Goal: Task Accomplishment & Management: Manage account settings

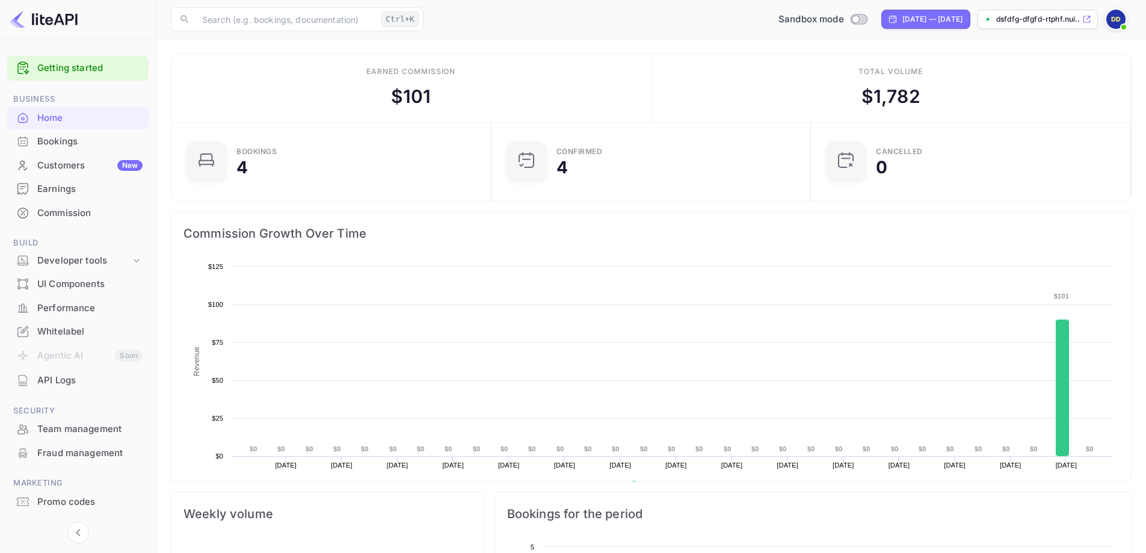
click at [62, 141] on div "Bookings" at bounding box center [89, 142] width 105 height 14
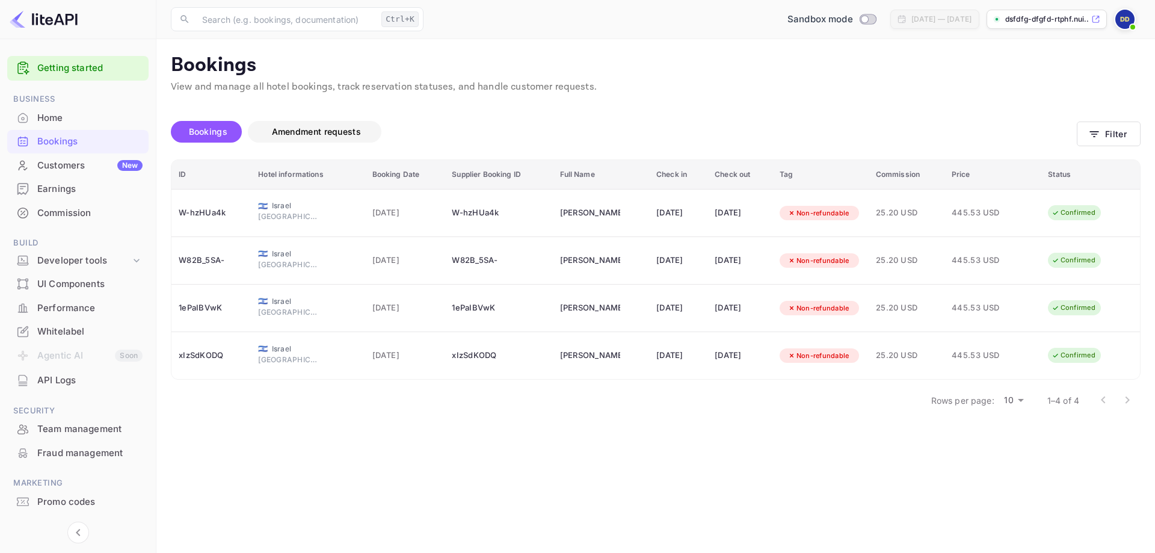
click at [327, 135] on span "Amendment requests" at bounding box center [316, 131] width 89 height 10
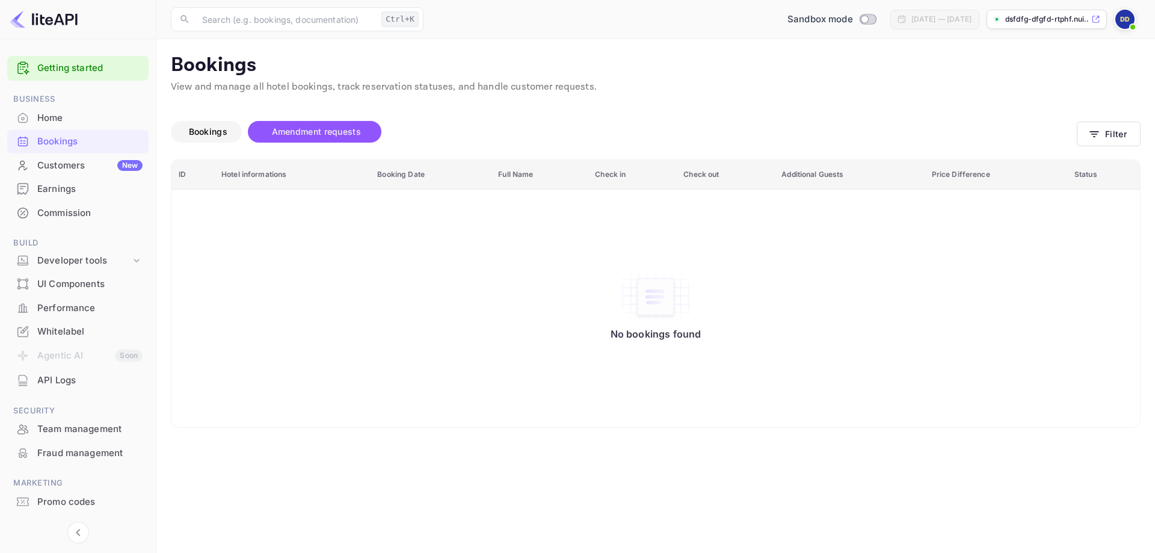
click at [203, 123] on button "Bookings" at bounding box center [206, 132] width 71 height 22
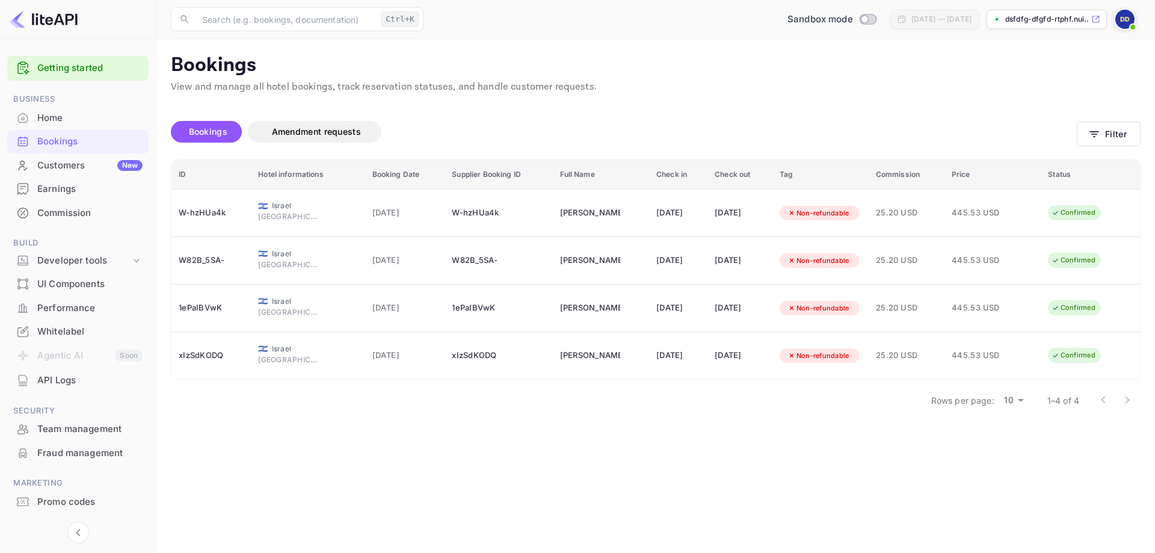
click at [57, 193] on div "Earnings" at bounding box center [89, 189] width 105 height 14
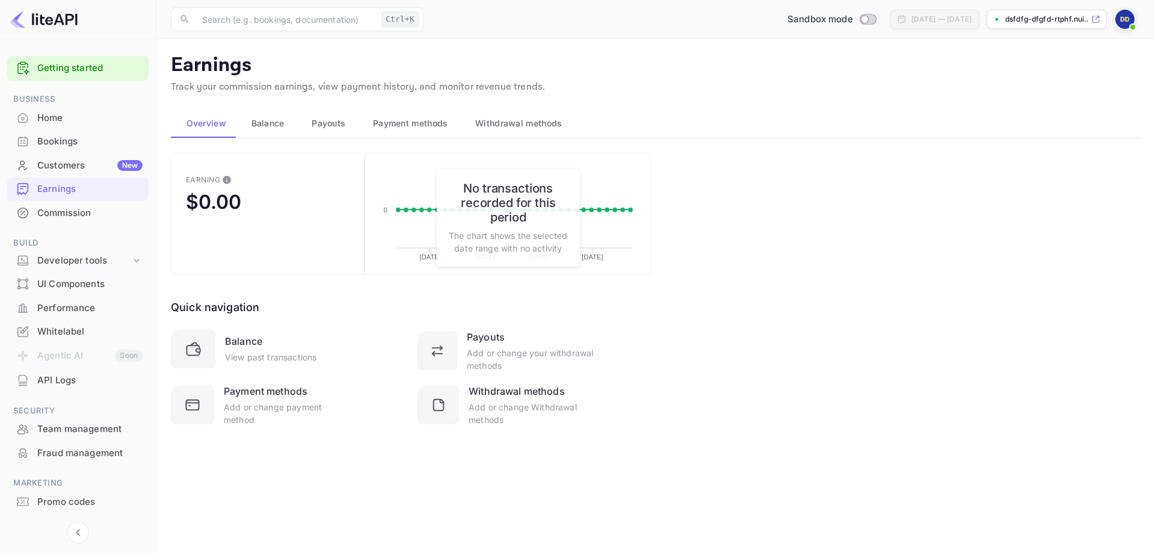
click at [270, 120] on span "Balance" at bounding box center [268, 123] width 33 height 14
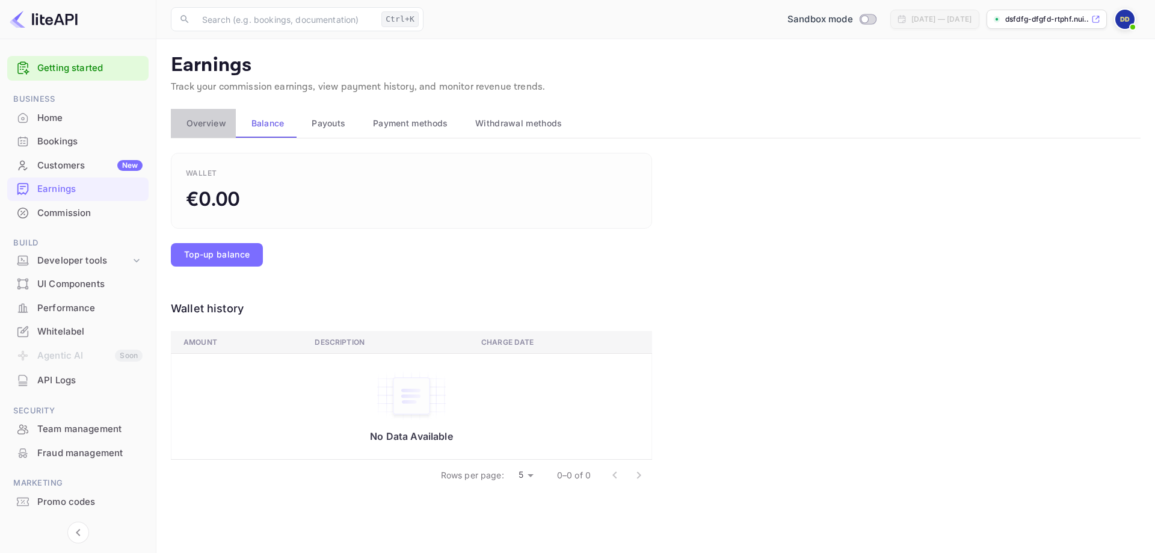
click at [226, 123] on button "Overview" at bounding box center [203, 123] width 65 height 29
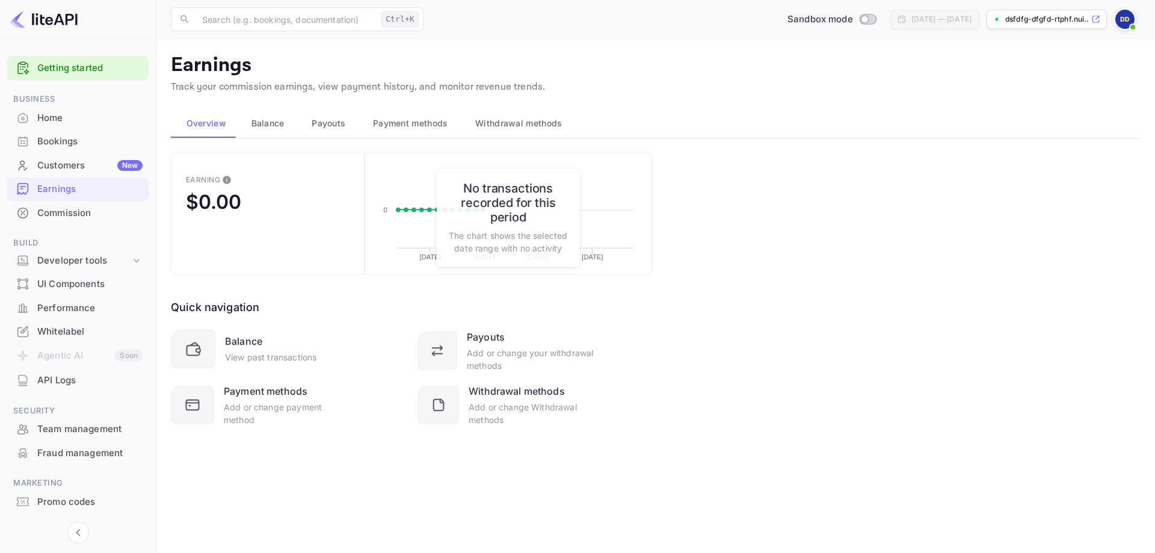
click at [286, 128] on div "Balance" at bounding box center [267, 123] width 42 height 14
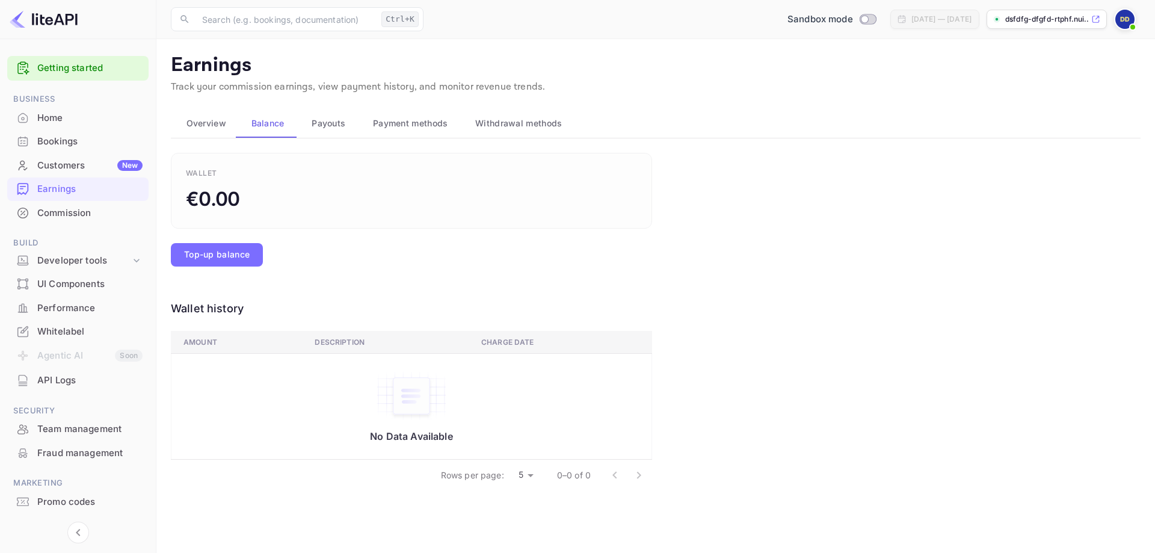
click at [356, 115] on button "Payouts" at bounding box center [327, 123] width 61 height 29
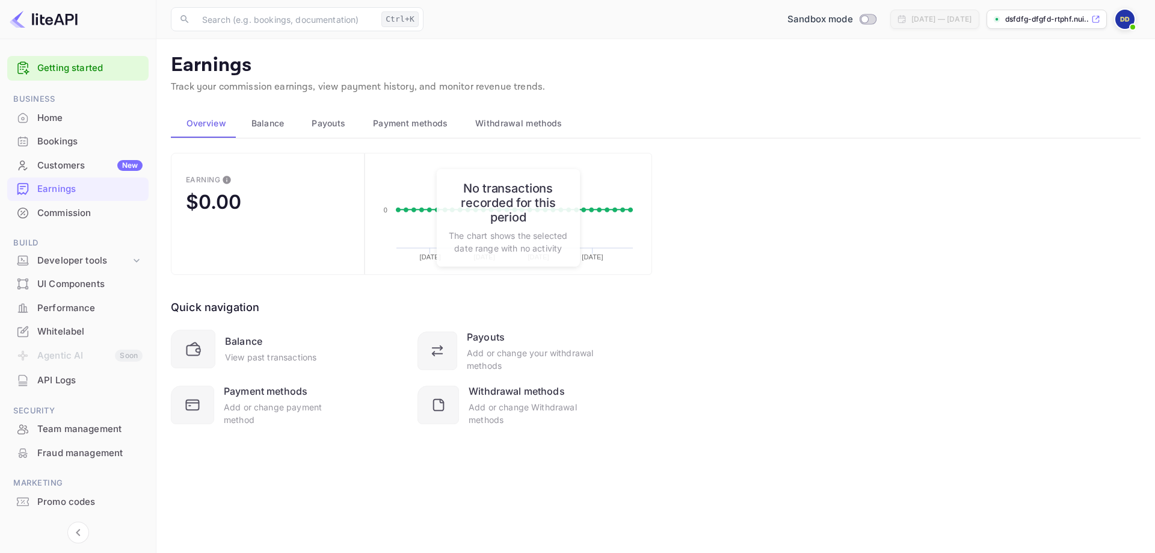
drag, startPoint x: 211, startPoint y: 125, endPoint x: 187, endPoint y: 148, distance: 34.1
click at [211, 128] on span "Overview" at bounding box center [207, 123] width 40 height 14
click at [76, 168] on div "Customers New" at bounding box center [89, 166] width 105 height 14
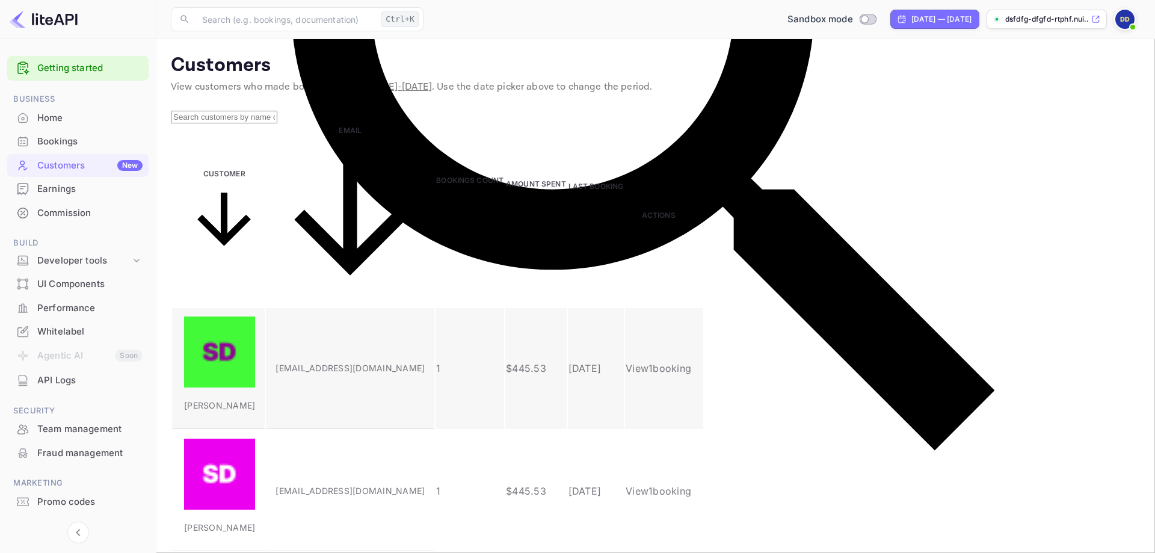
click at [691, 361] on p "View 1 booking" at bounding box center [659, 368] width 66 height 14
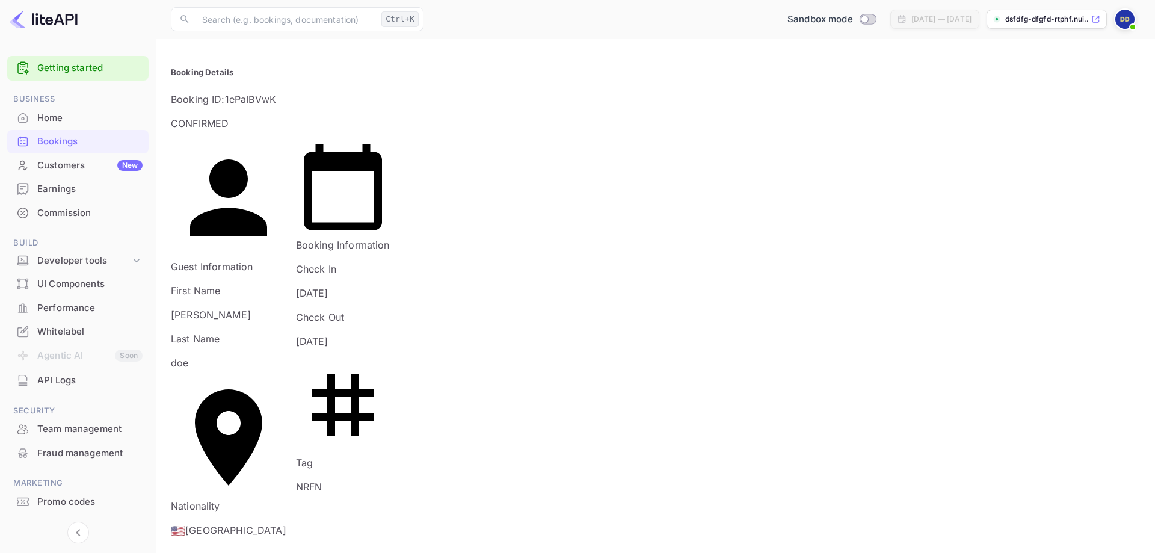
click at [60, 118] on div "Home" at bounding box center [89, 118] width 105 height 14
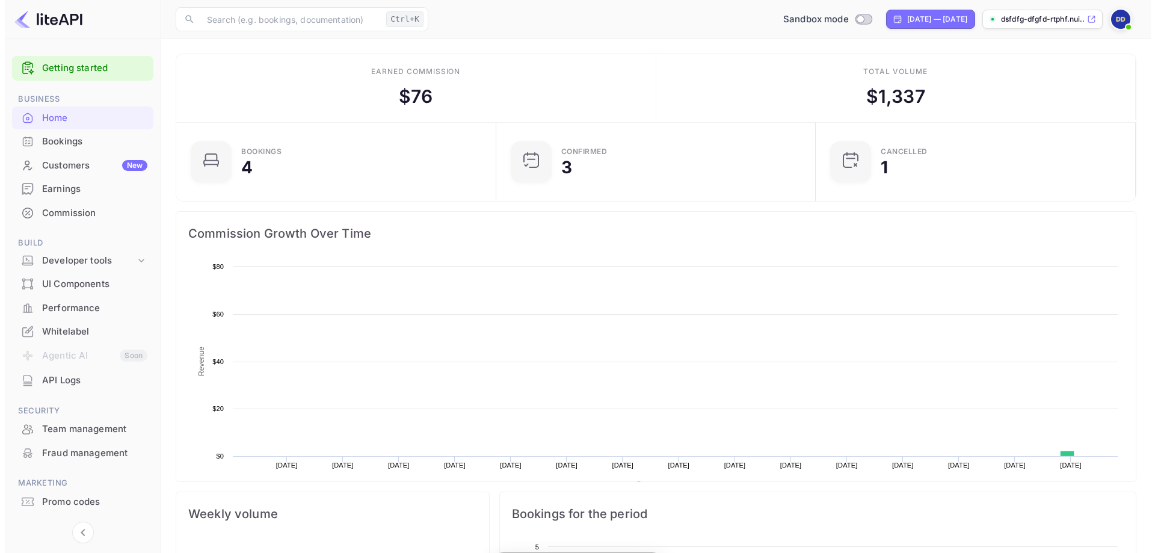
scroll to position [187, 303]
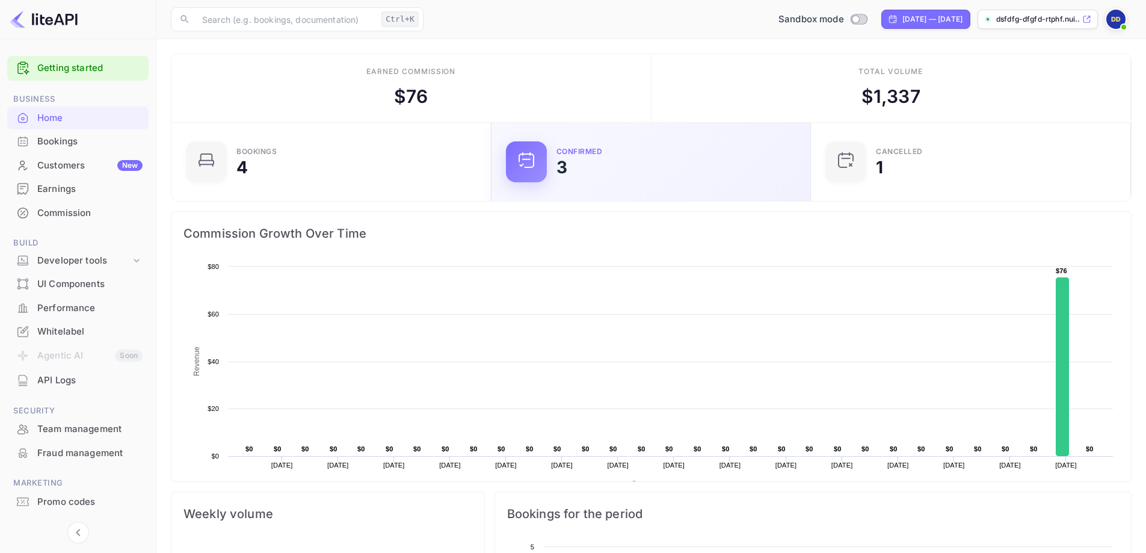
click at [566, 167] on div "3" at bounding box center [562, 167] width 11 height 17
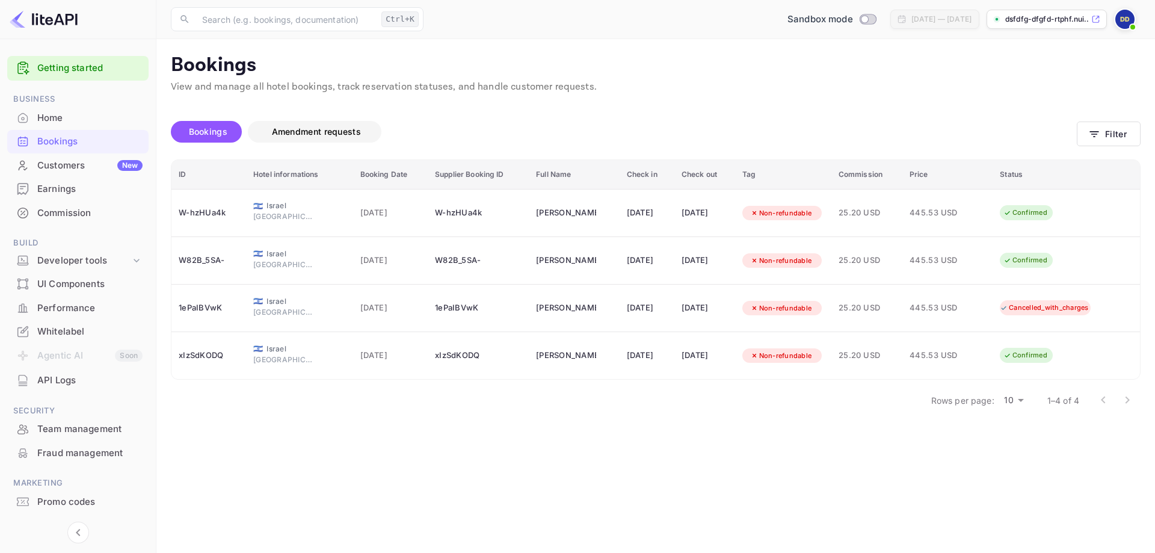
click at [315, 128] on span "Amendment requests" at bounding box center [316, 131] width 89 height 10
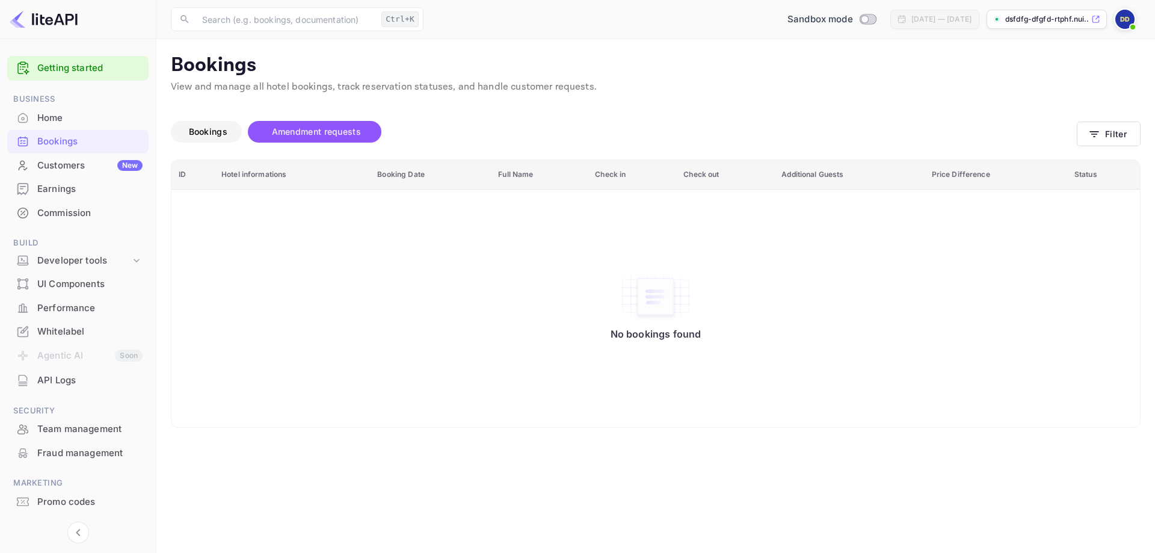
click at [195, 129] on span "Bookings" at bounding box center [208, 131] width 39 height 10
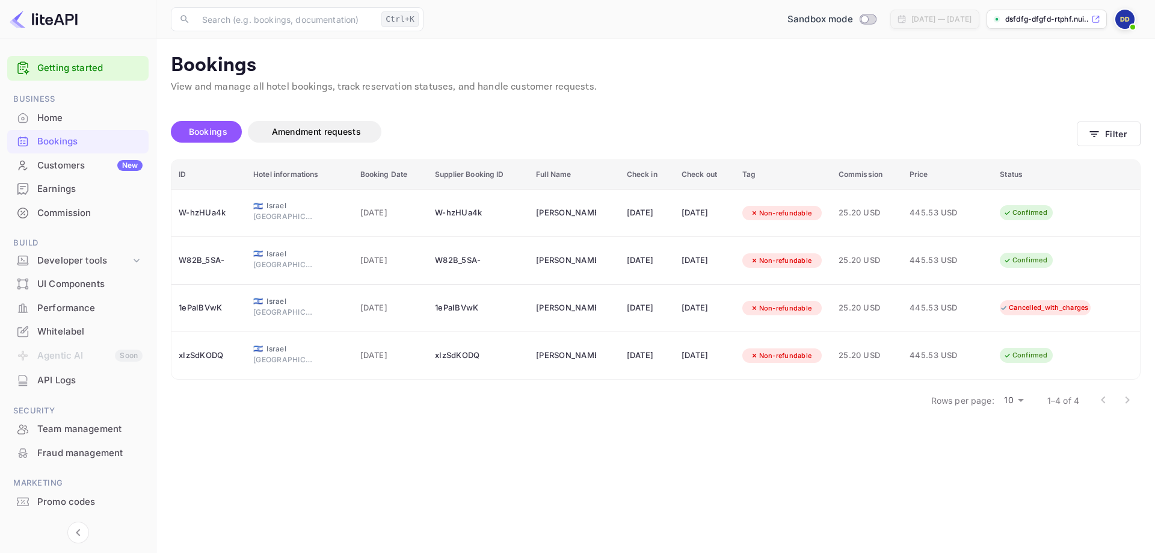
click at [87, 162] on div "Customers New" at bounding box center [89, 166] width 105 height 14
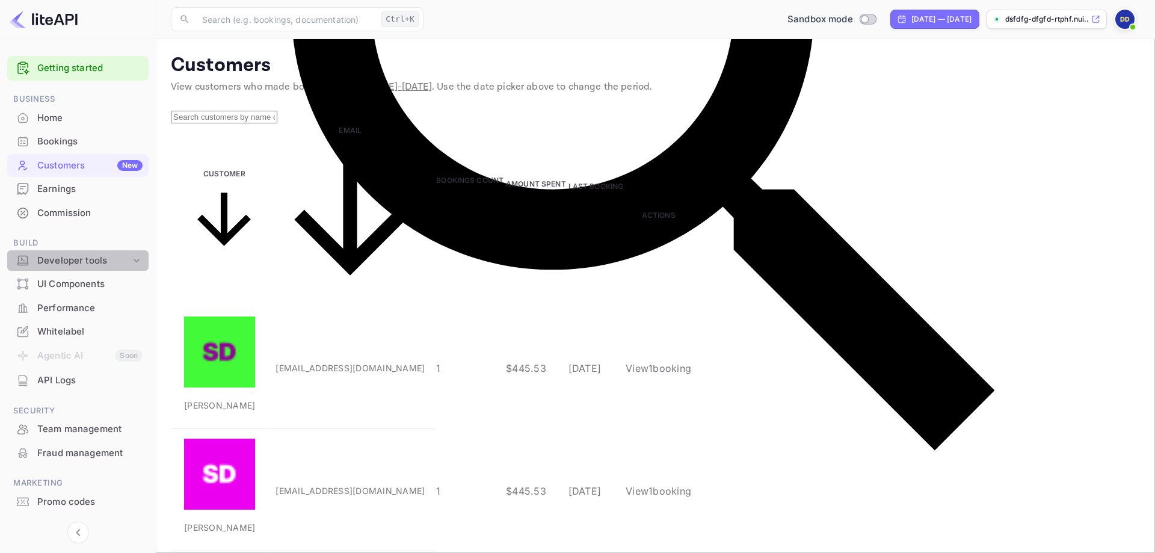
click at [82, 258] on div "Developer tools" at bounding box center [83, 261] width 93 height 14
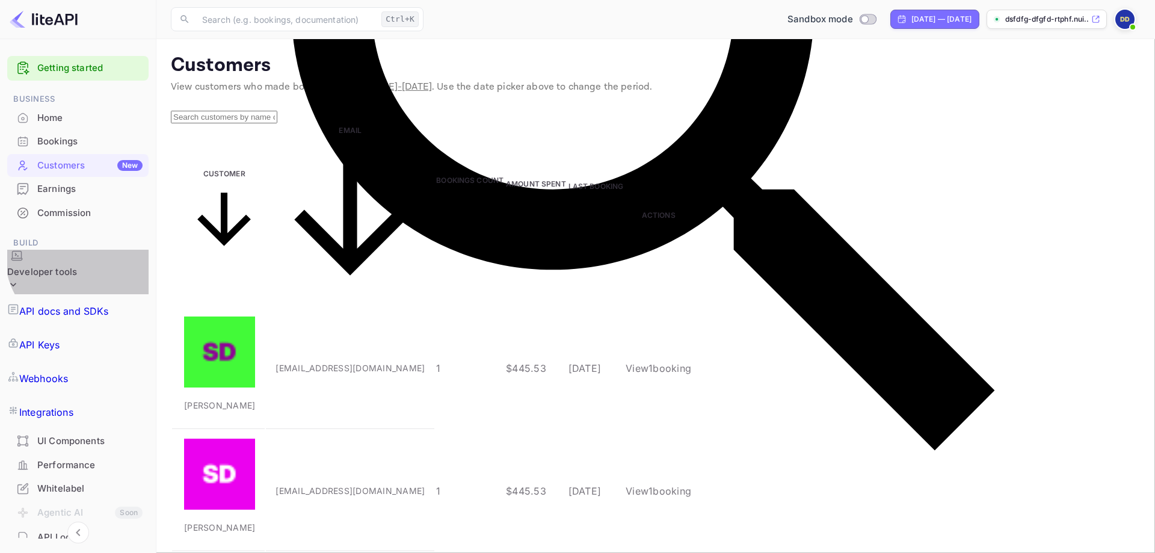
click at [77, 265] on div "Developer tools" at bounding box center [42, 272] width 70 height 14
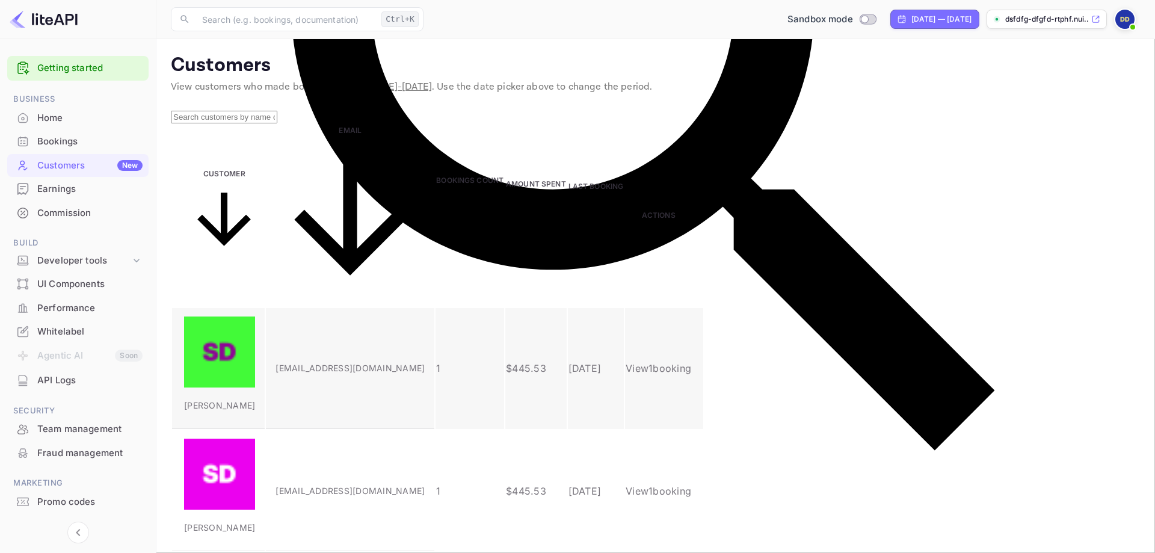
click at [379, 362] on p "[EMAIL_ADDRESS][DOMAIN_NAME]" at bounding box center [350, 368] width 149 height 13
click at [691, 361] on p "View 1 booking" at bounding box center [659, 368] width 66 height 14
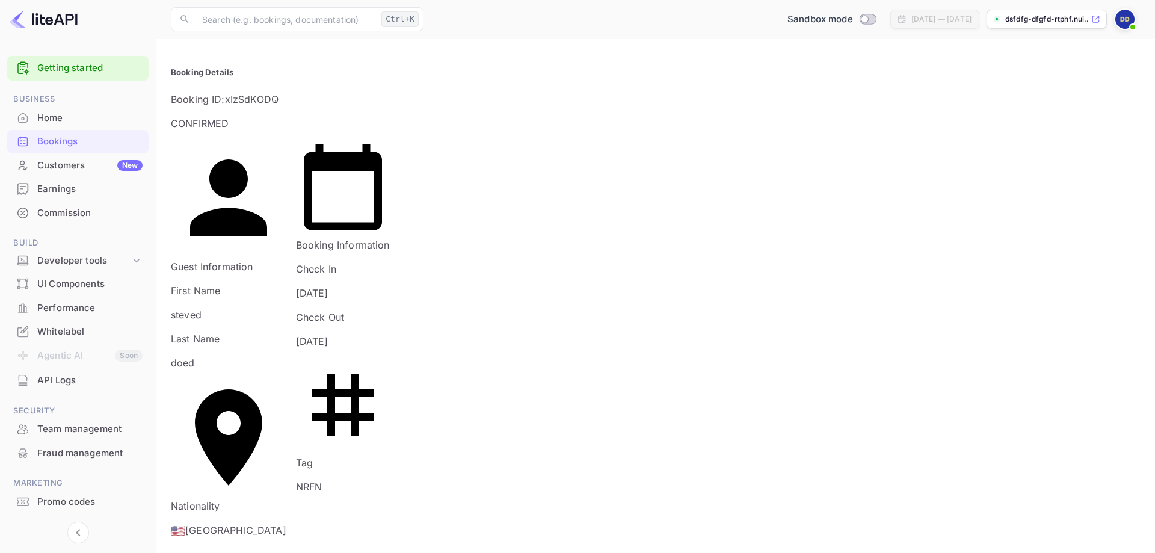
click at [70, 141] on div "Bookings" at bounding box center [89, 142] width 105 height 14
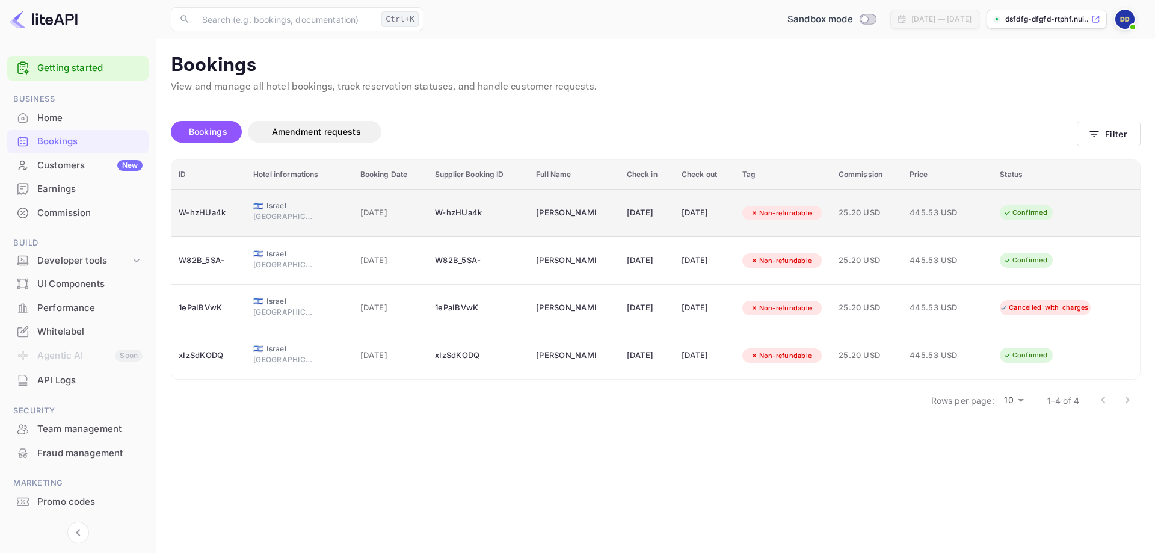
click at [253, 208] on span "🇮🇱" at bounding box center [258, 206] width 10 height 8
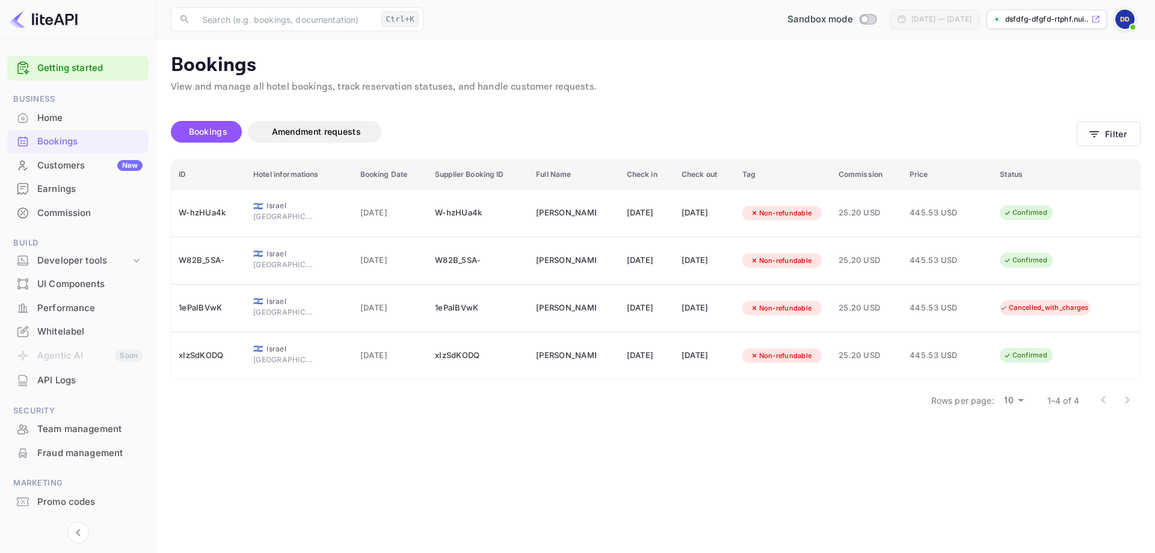
click at [93, 211] on div "Commission" at bounding box center [89, 213] width 105 height 14
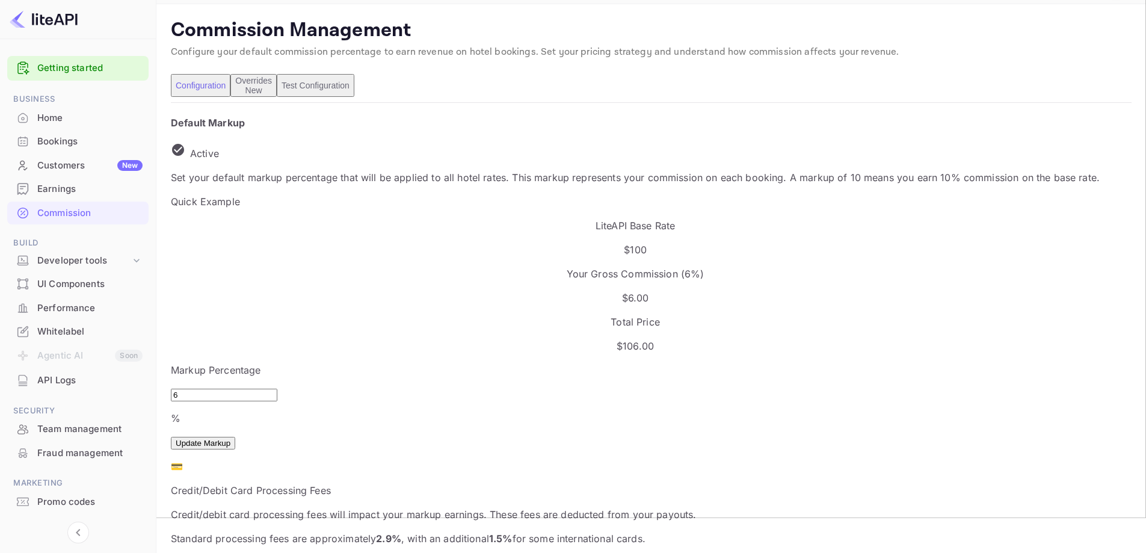
scroll to position [120, 0]
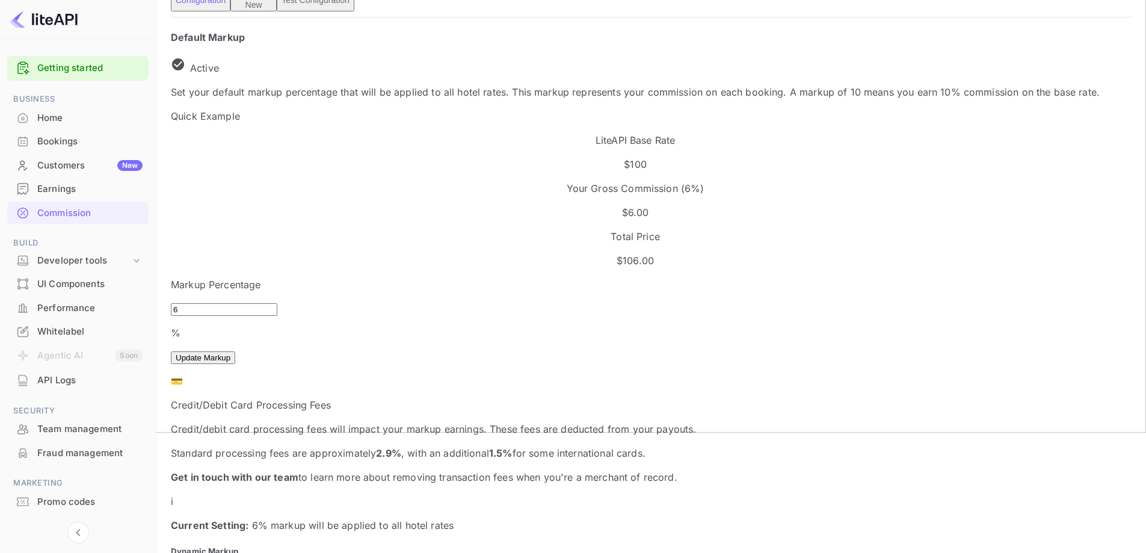
click at [235, 351] on button "Update Markup" at bounding box center [203, 357] width 64 height 13
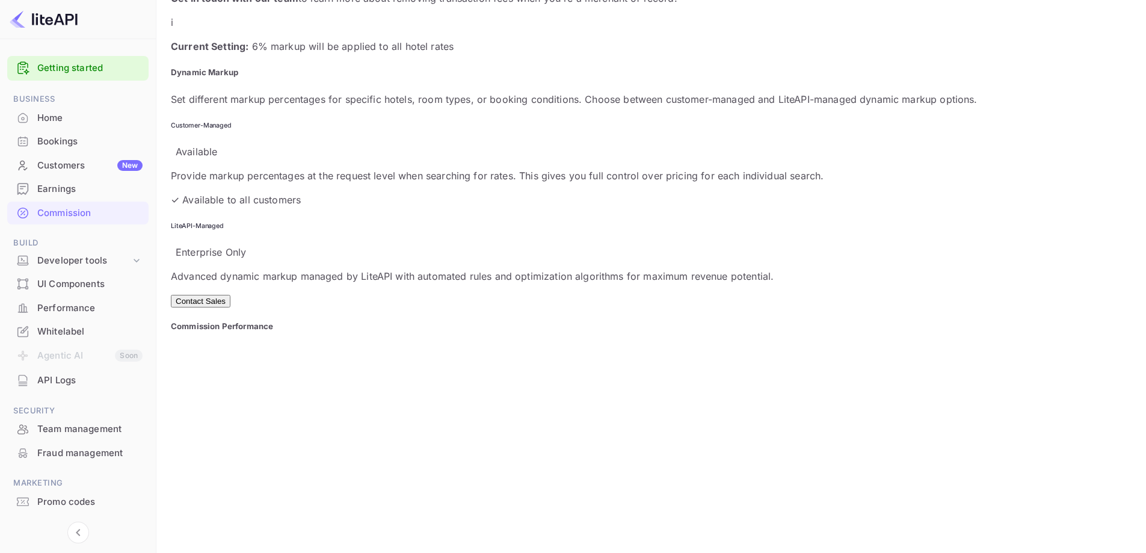
scroll to position [595, 0]
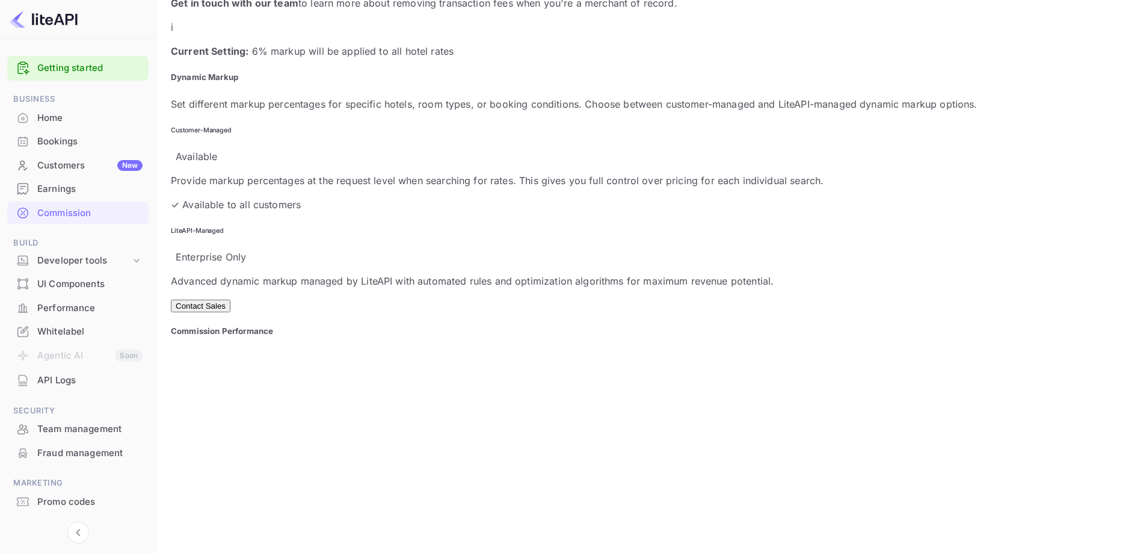
click at [70, 444] on div "Fraud management" at bounding box center [77, 453] width 141 height 23
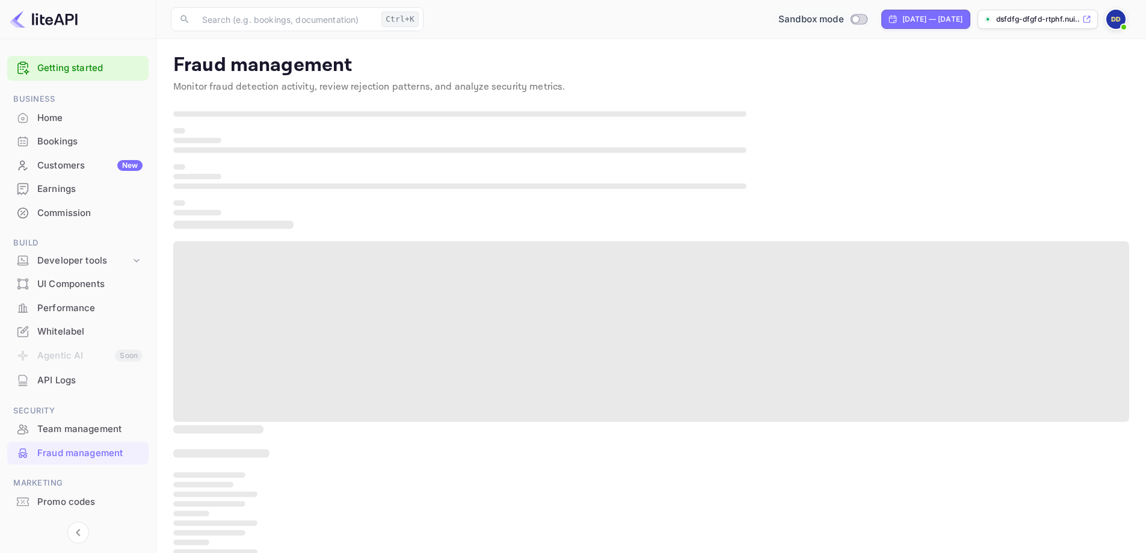
click at [844, 16] on input "Switch to Production mode" at bounding box center [856, 19] width 24 height 8
checkbox input "false"
click at [759, 259] on div at bounding box center [577, 276] width 1155 height 553
click at [55, 434] on div "Team management" at bounding box center [89, 429] width 105 height 14
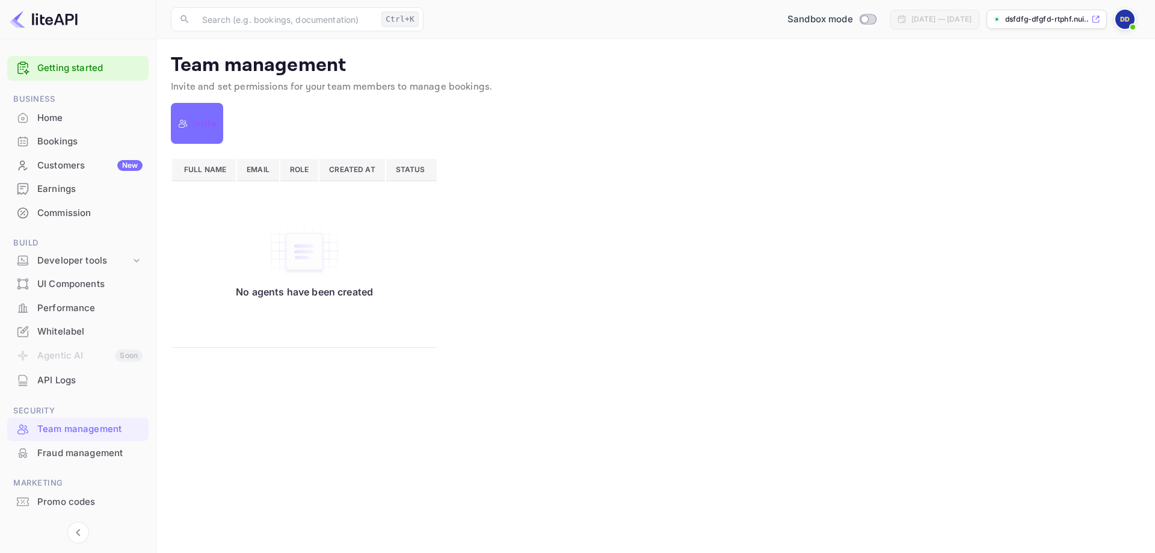
click at [67, 110] on div "Home" at bounding box center [77, 118] width 141 height 23
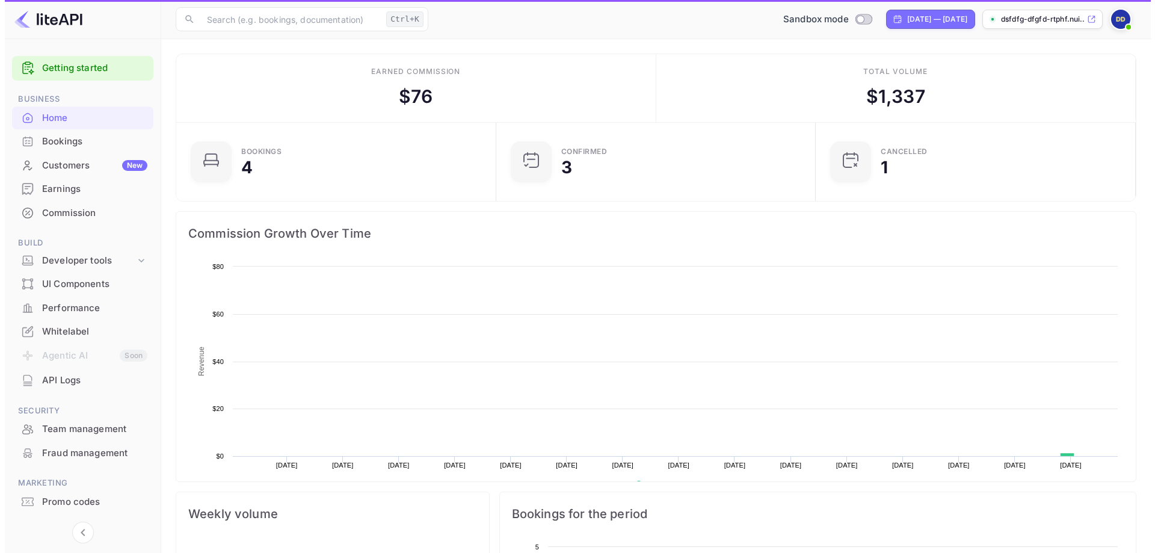
scroll to position [187, 303]
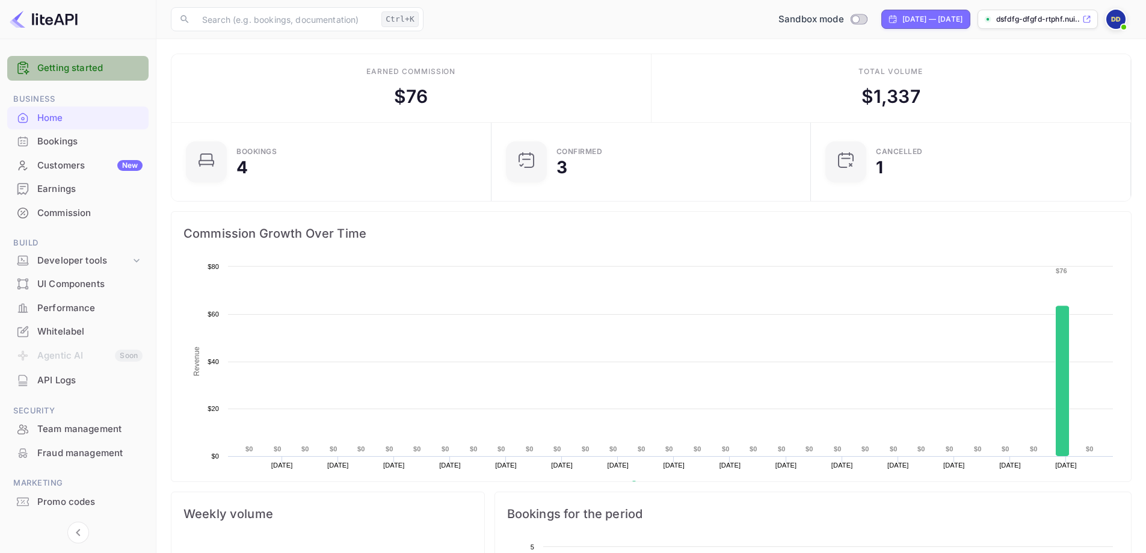
click at [82, 70] on link "Getting started" at bounding box center [89, 68] width 105 height 14
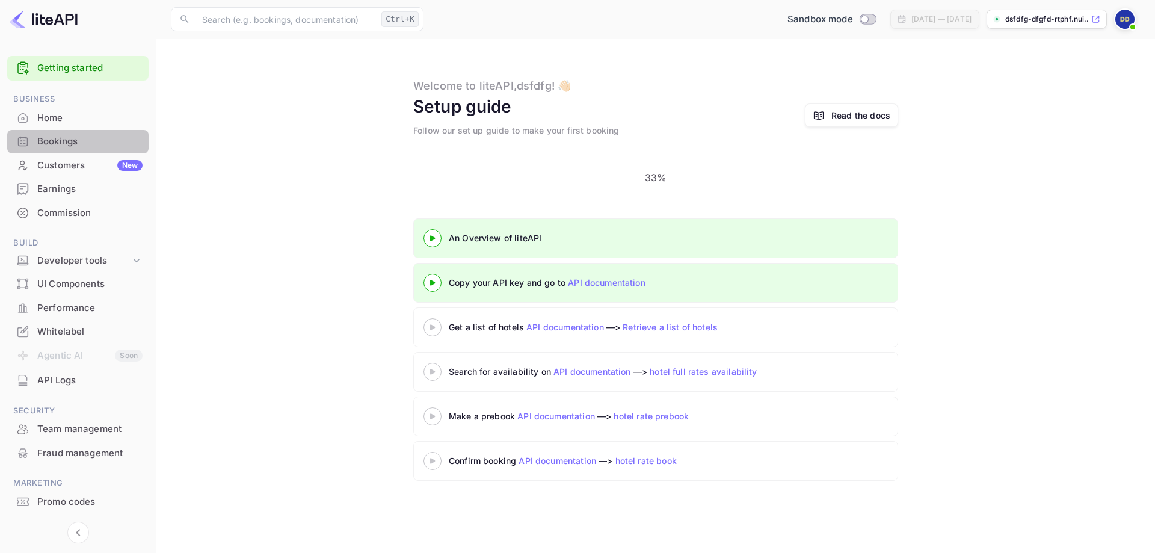
click at [84, 142] on div "Bookings" at bounding box center [89, 142] width 105 height 14
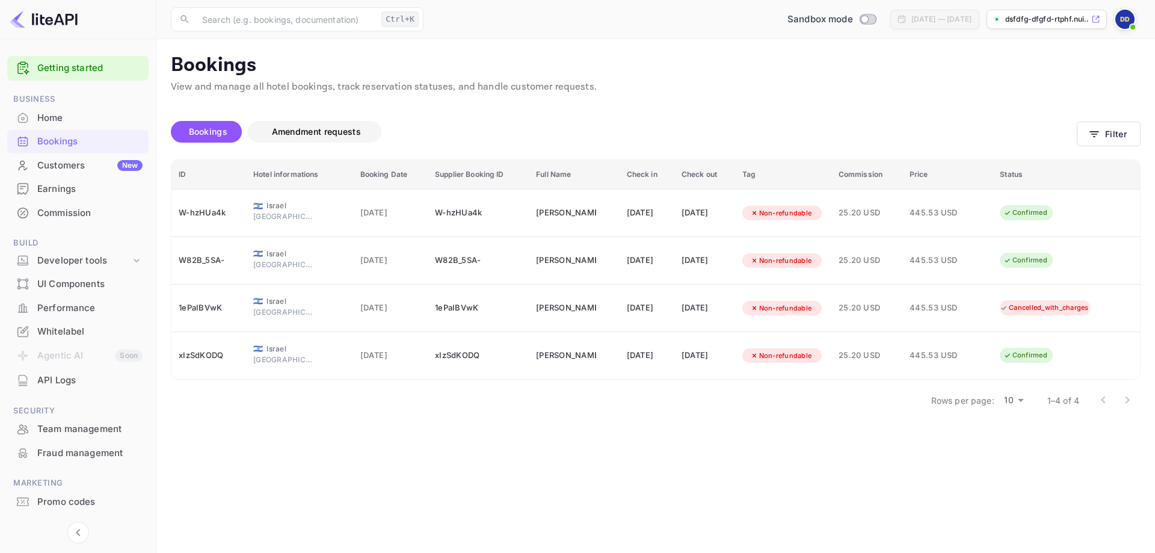
click at [314, 125] on span "Amendment requests" at bounding box center [316, 132] width 113 height 14
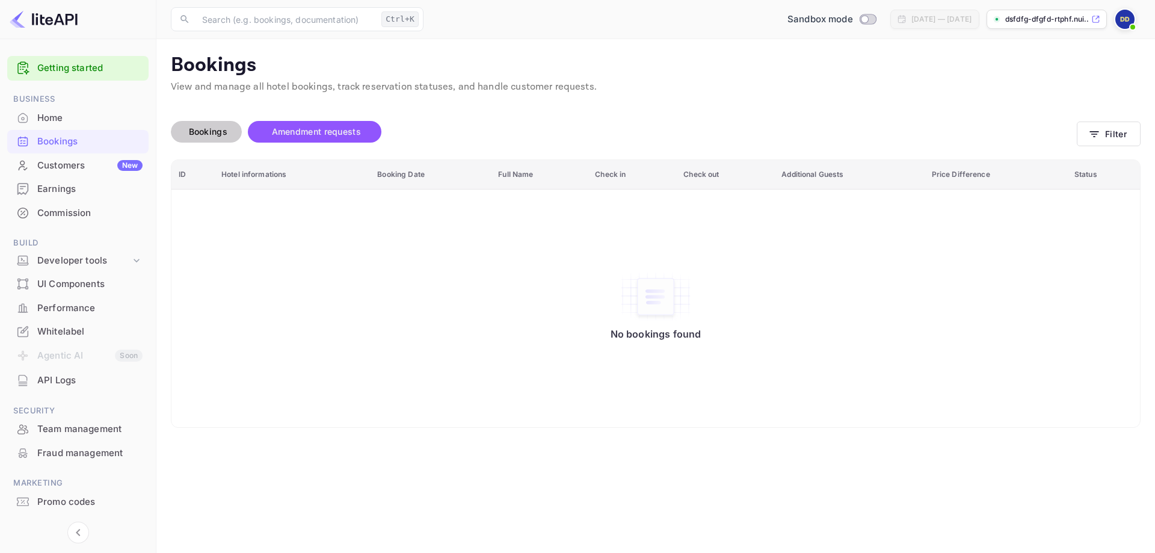
click at [218, 138] on span "Bookings" at bounding box center [208, 132] width 51 height 14
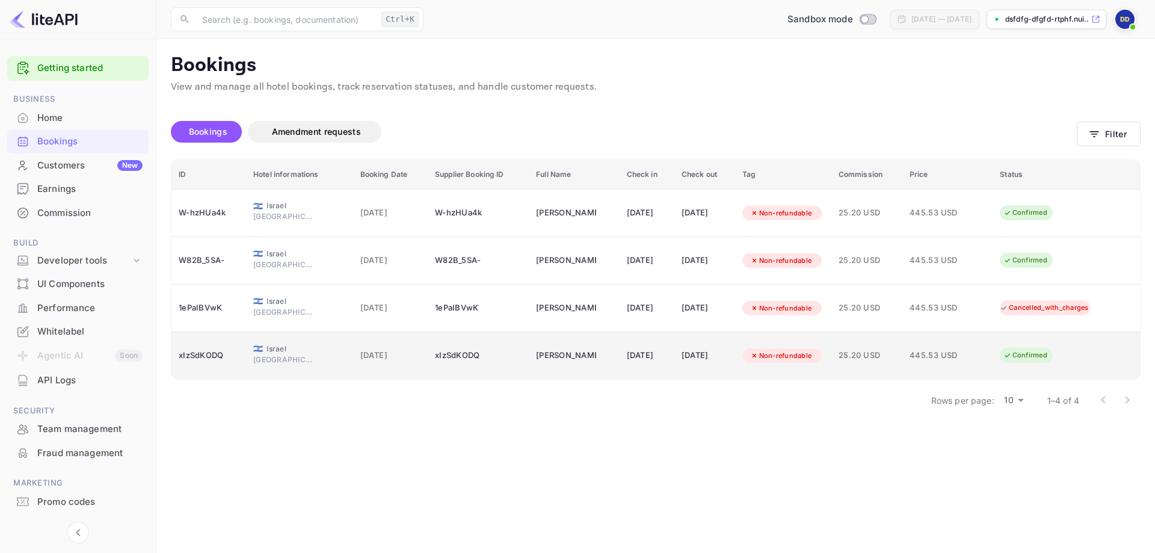
click at [785, 358] on div "Non-refundable" at bounding box center [782, 355] width 78 height 15
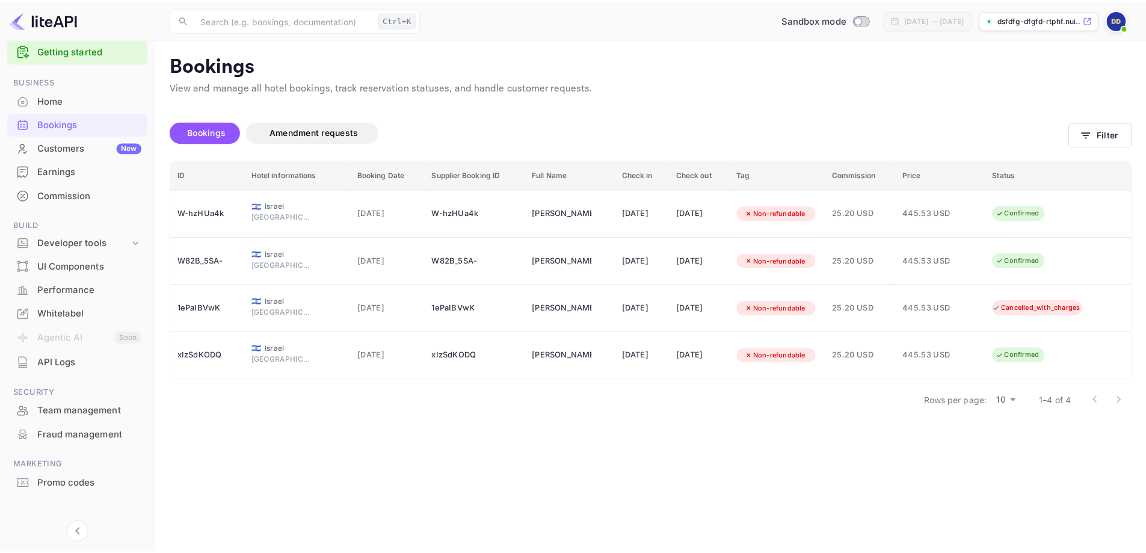
scroll to position [27, 0]
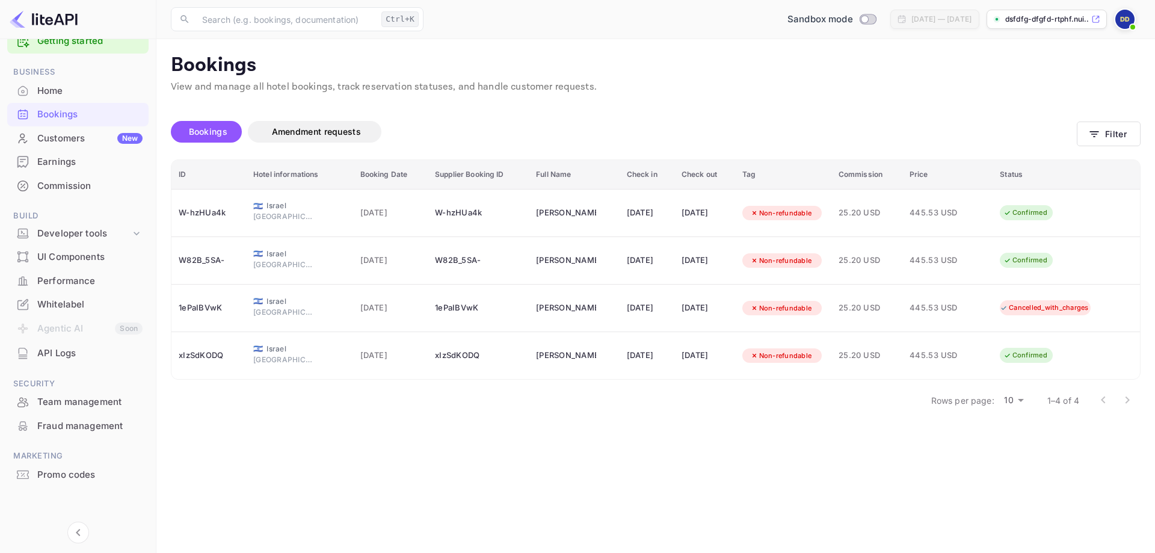
click at [85, 400] on div "Team management" at bounding box center [89, 402] width 105 height 14
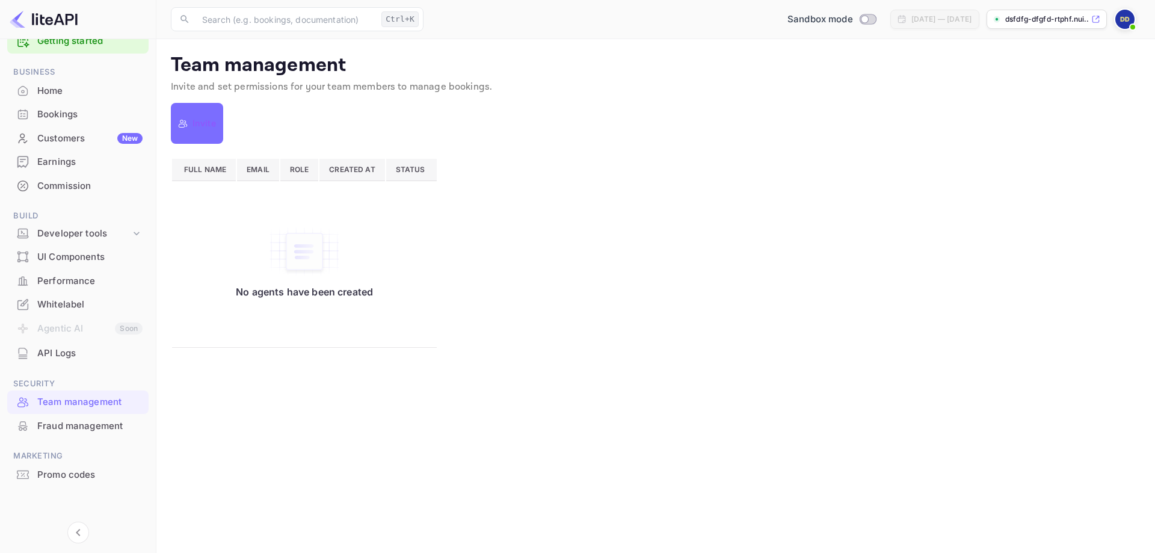
click at [105, 424] on div "Fraud management" at bounding box center [89, 426] width 105 height 14
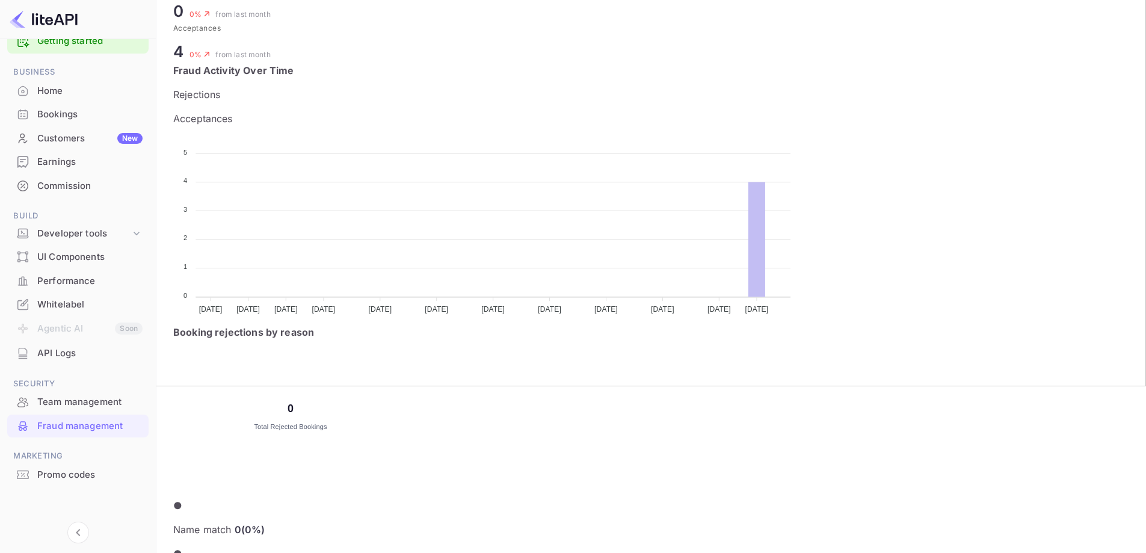
scroll to position [301, 0]
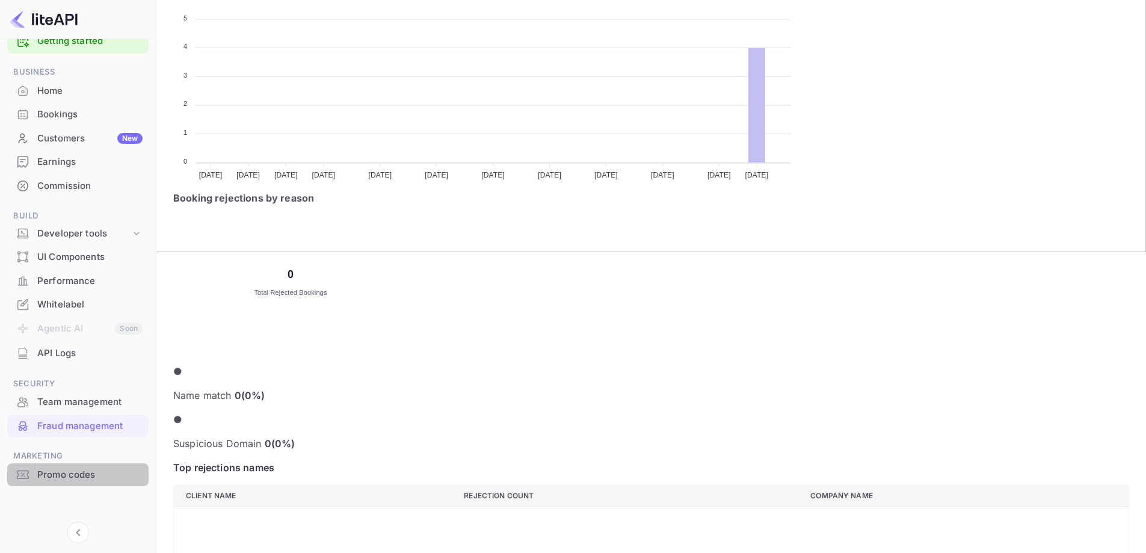
click at [51, 478] on div "Promo codes" at bounding box center [89, 475] width 105 height 14
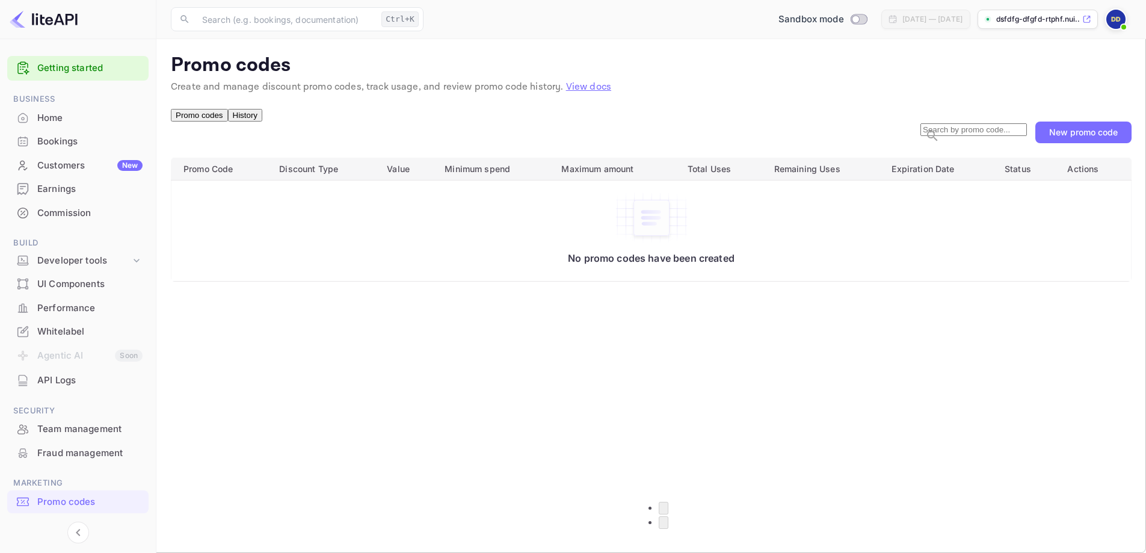
click at [55, 119] on div "Home" at bounding box center [89, 118] width 105 height 14
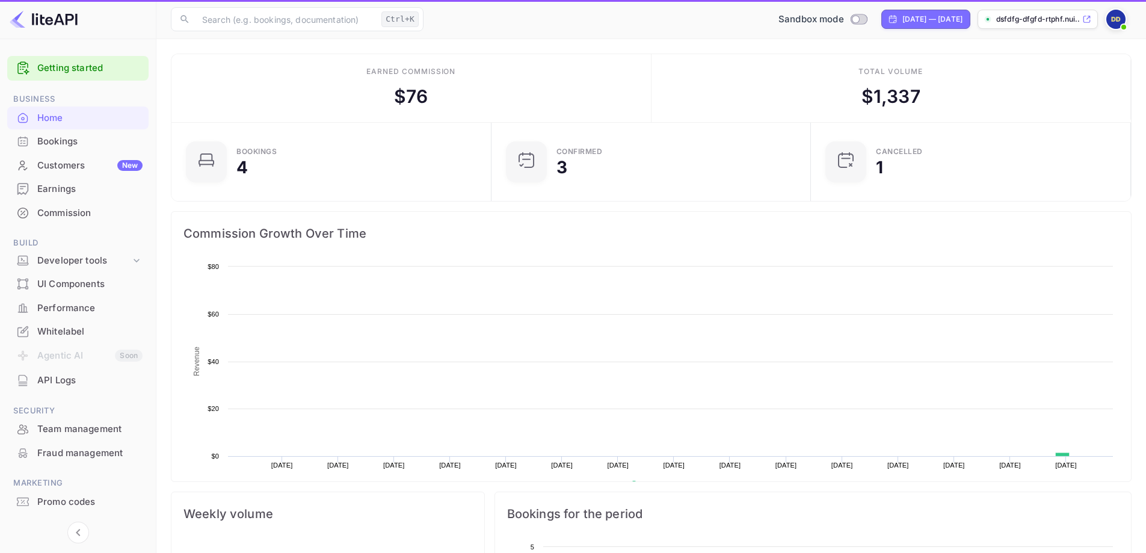
scroll to position [187, 303]
